Goal: Navigation & Orientation: Find specific page/section

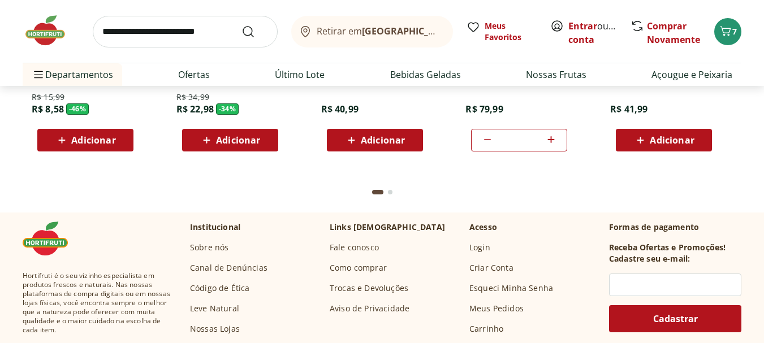
scroll to position [4203, 0]
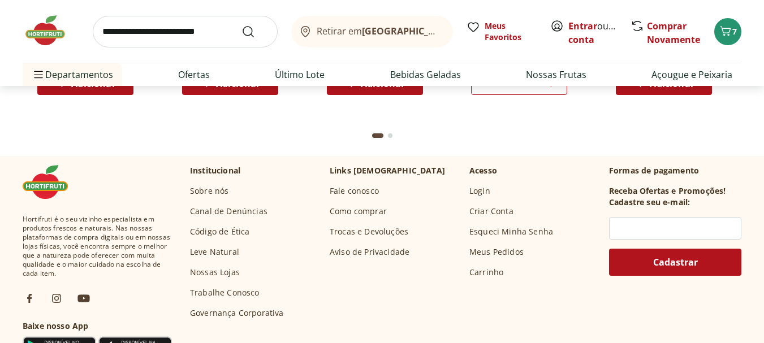
click at [214, 272] on link "Nossas Lojas" at bounding box center [215, 272] width 50 height 11
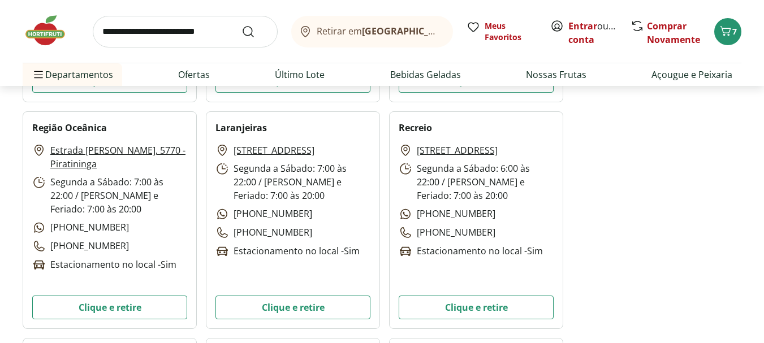
scroll to position [1300, 0]
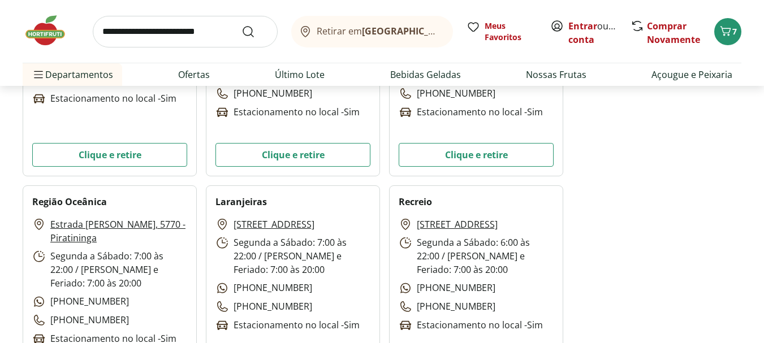
drag, startPoint x: 399, startPoint y: 199, endPoint x: 528, endPoint y: 241, distance: 136.1
click at [528, 241] on div "Recreio Av. das Américas, 15109 - Recreio dos Bandeirantes Segunda a Sábado: 6:…" at bounding box center [476, 294] width 174 height 218
copy div "Recreio Av. das Américas, 15109 - Recreio dos Bandeirantes"
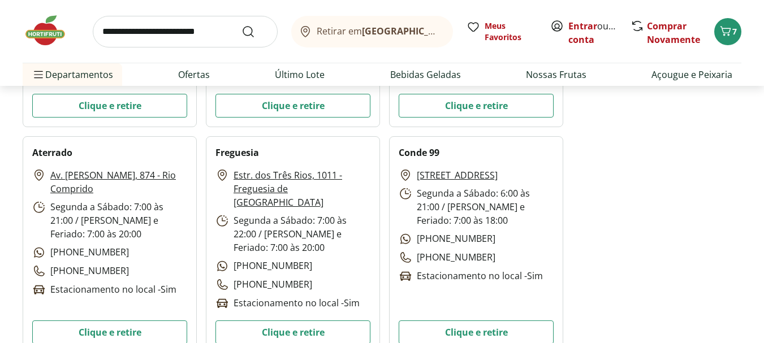
scroll to position [3619, 0]
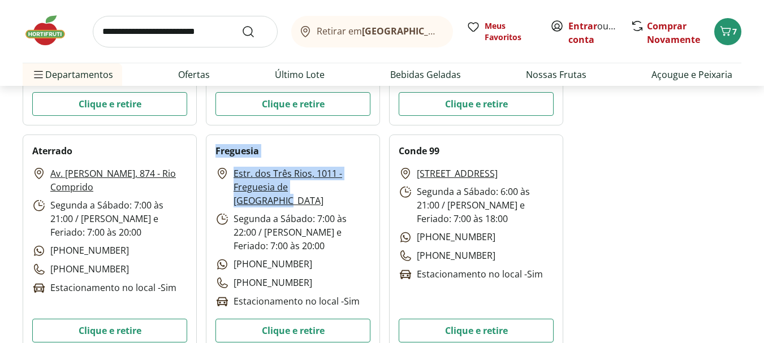
drag, startPoint x: 214, startPoint y: 150, endPoint x: 347, endPoint y: 188, distance: 138.7
click at [347, 188] on div "Freguesia Estr. dos Três Rios, 1011 - Freguesia de Jacarepaguá Segunda a Sábado…" at bounding box center [293, 244] width 174 height 218
copy div "Freguesia Estr. dos Três Rios, 1011 - Freguesia de Jacarepaguá"
